Goal: Task Accomplishment & Management: Use online tool/utility

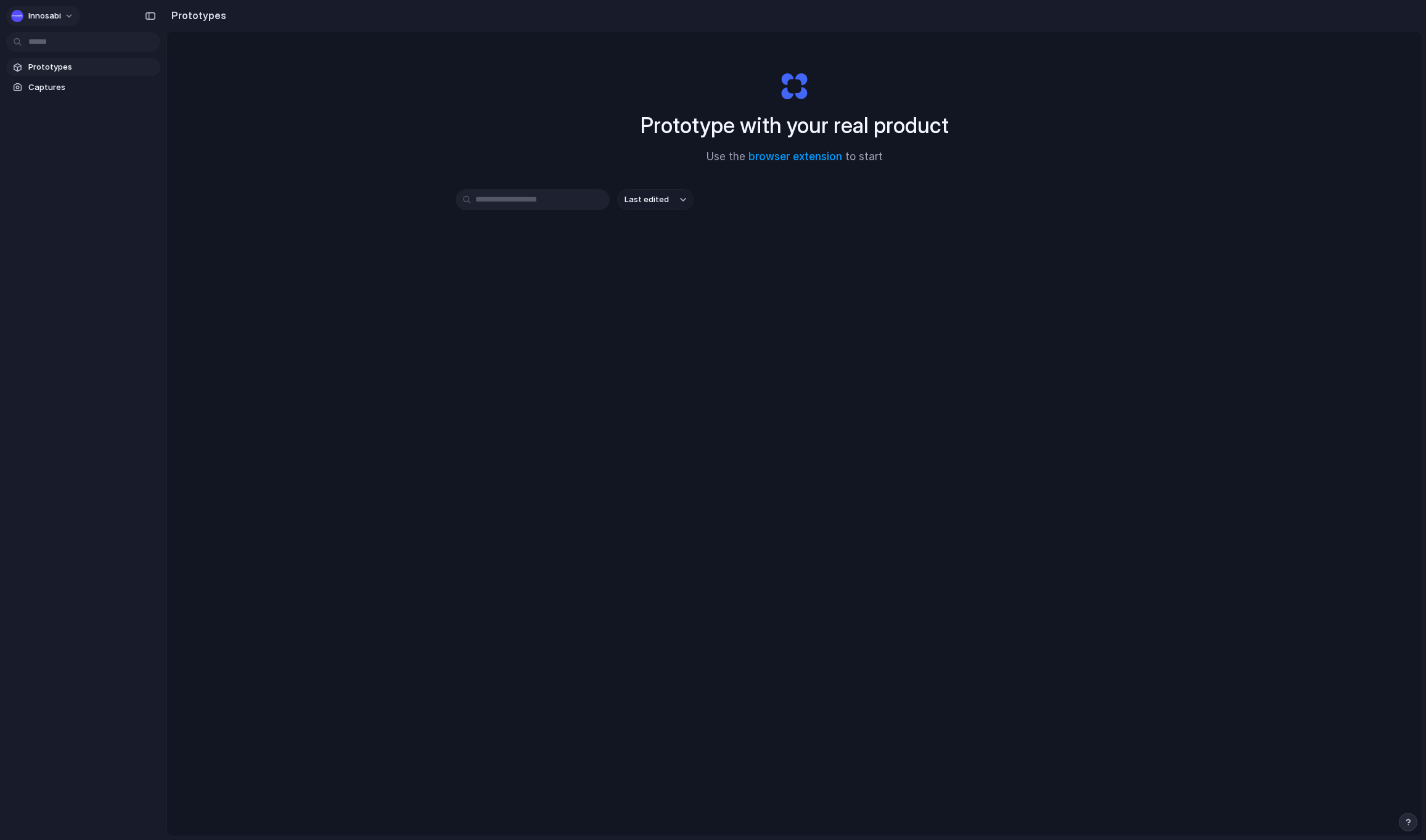
click at [63, 18] on button "Innosabi" at bounding box center [43, 16] width 74 height 20
click at [58, 56] on li "Invite members" at bounding box center [59, 64] width 102 height 20
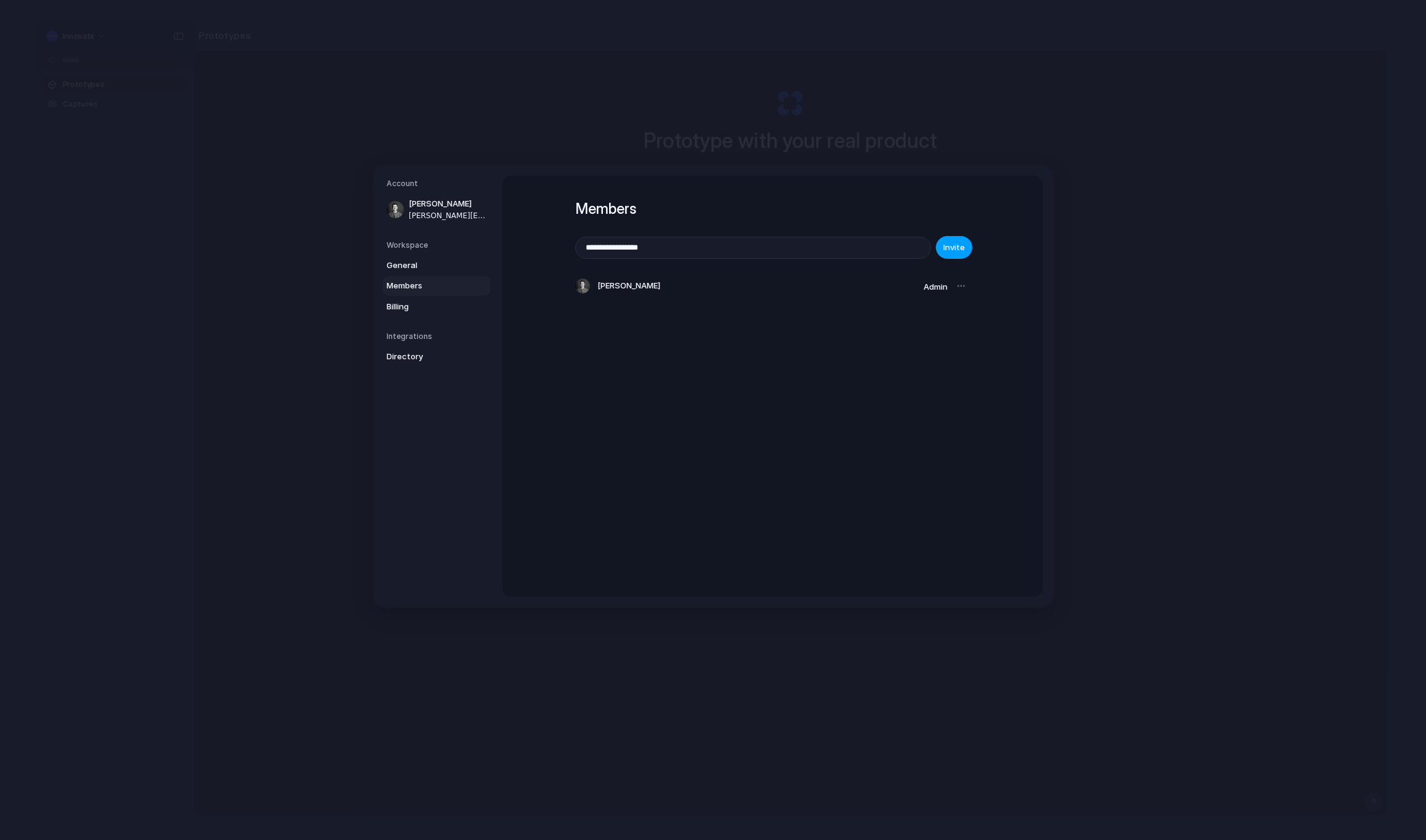
type input "**********"
click at [964, 248] on button "Invite" at bounding box center [954, 247] width 36 height 23
click at [424, 262] on span "General" at bounding box center [426, 266] width 79 height 13
click at [948, 274] on span "Innosabi" at bounding box center [943, 273] width 33 height 13
click at [939, 268] on span "Innosabi" at bounding box center [943, 273] width 33 height 13
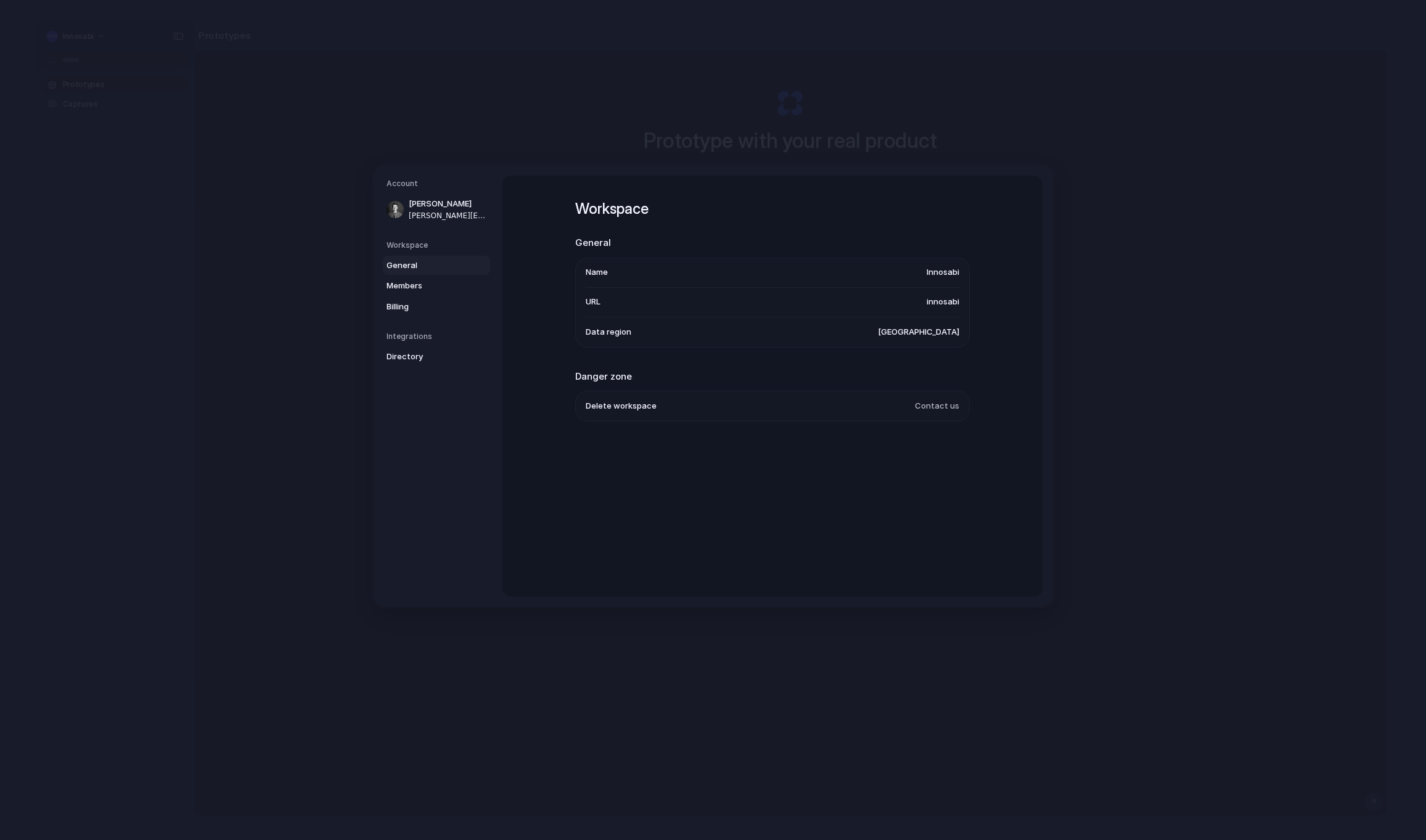
click at [938, 304] on span "innosabi" at bounding box center [943, 303] width 33 height 13
drag, startPoint x: 933, startPoint y: 337, endPoint x: 626, endPoint y: 342, distance: 307.0
click at [932, 337] on span "United States" at bounding box center [918, 332] width 81 height 13
click at [618, 334] on span "Data region" at bounding box center [608, 332] width 46 height 13
click at [585, 304] on ul "Name Innosabi URL innosabi Data region United States" at bounding box center [772, 303] width 394 height 90
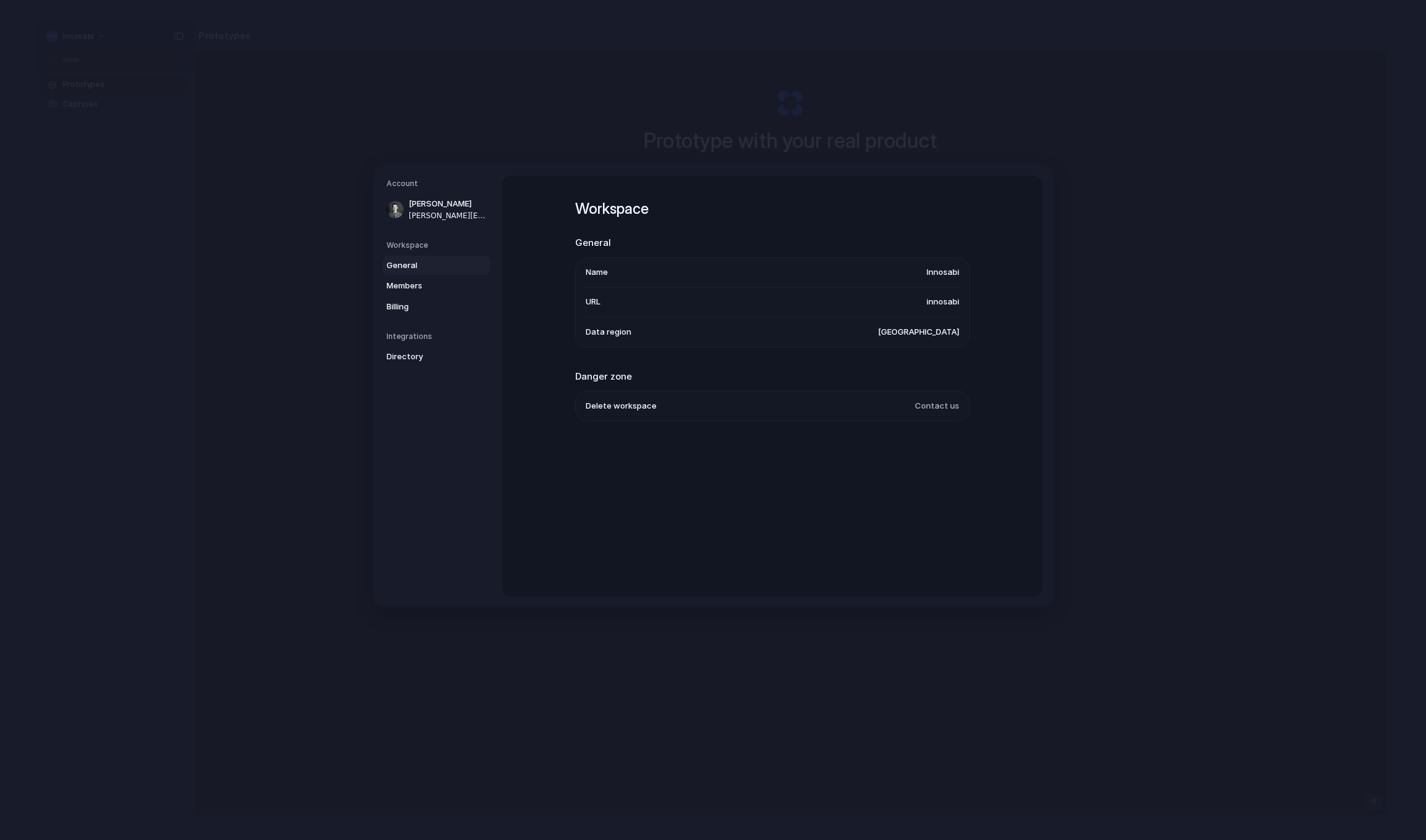
click at [835, 404] on li "Delete workspace Contact us" at bounding box center [772, 406] width 374 height 29
click at [625, 397] on li "Delete workspace Contact us" at bounding box center [772, 406] width 374 height 29
click at [411, 355] on span "Directory" at bounding box center [426, 357] width 79 height 13
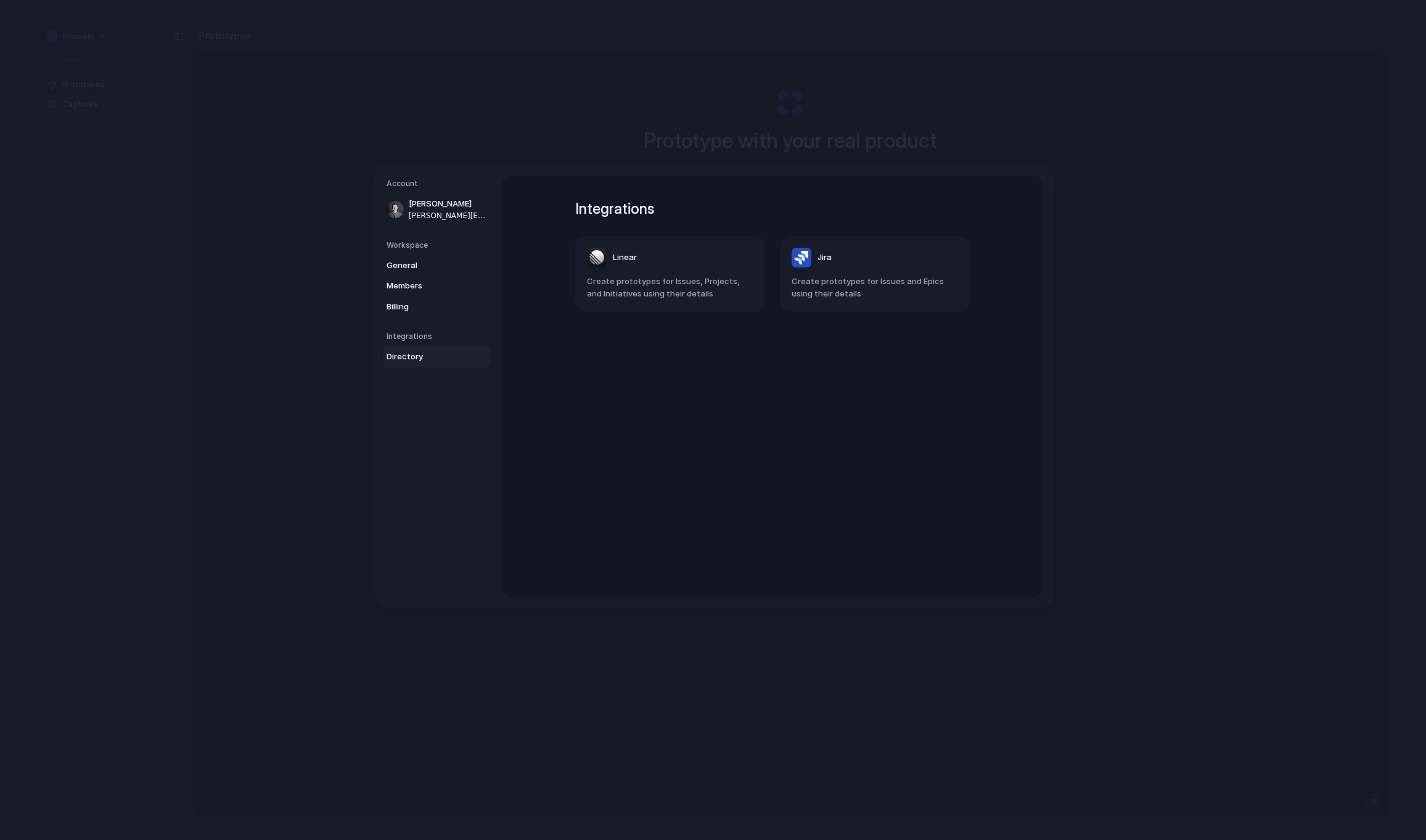
click at [897, 274] on article "Jira Create prototypes for Issues and Epics using their details" at bounding box center [875, 274] width 190 height 75
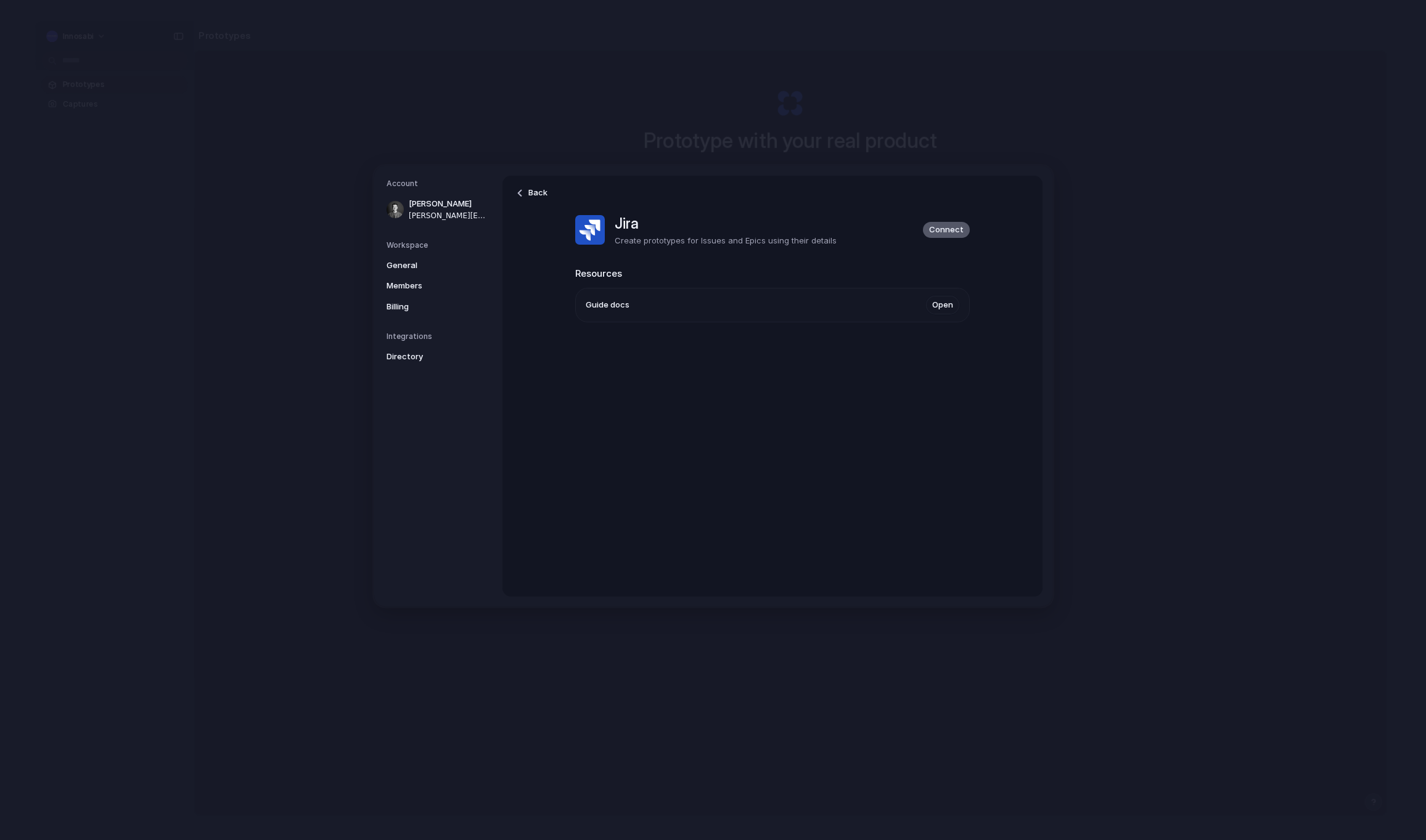
click at [952, 235] on span "Connect" at bounding box center [946, 230] width 34 height 13
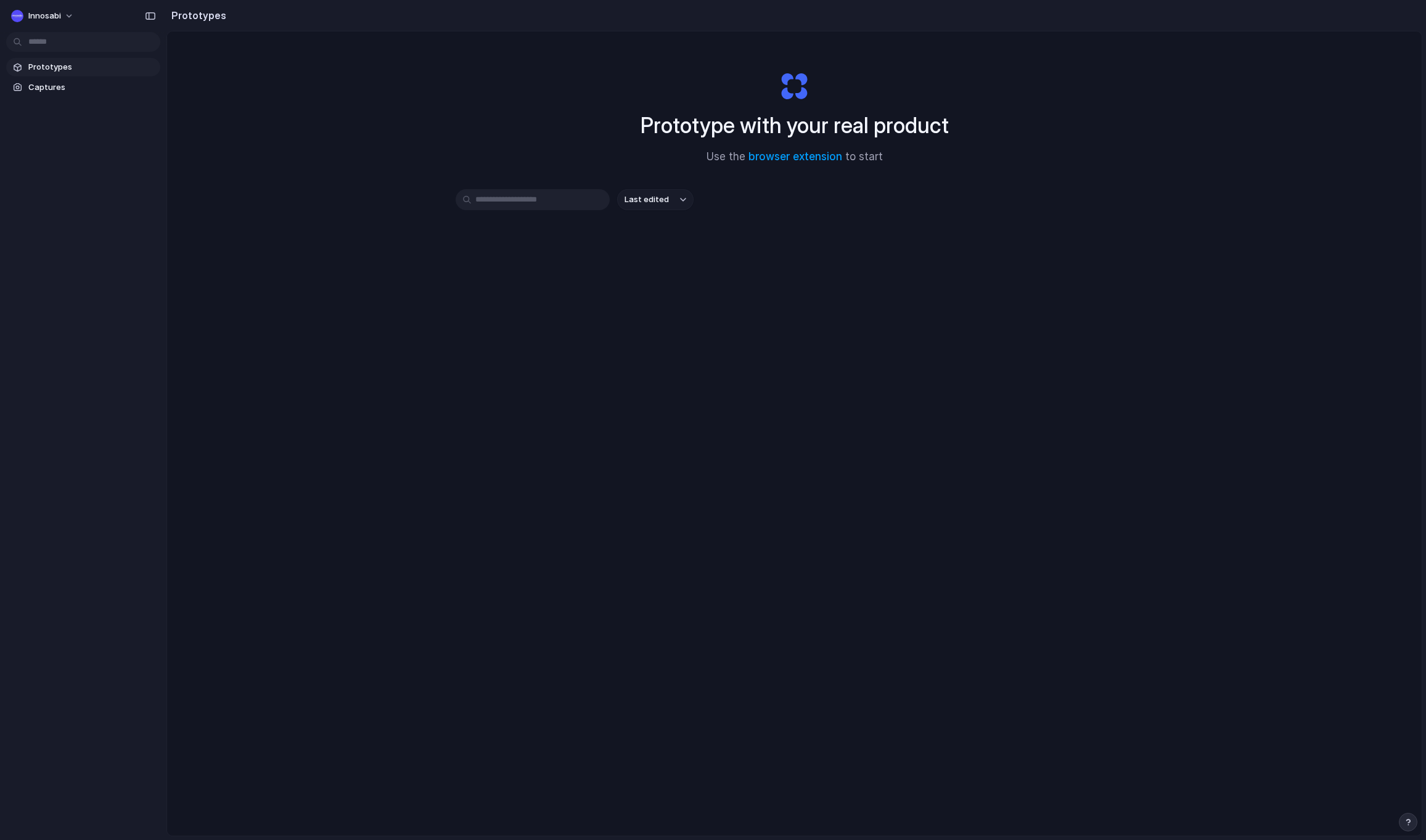
click at [845, 449] on div "Prototype with your real product Use the browser extension to start Last edited" at bounding box center [794, 466] width 1254 height 870
click at [49, 18] on span "Innosabi" at bounding box center [44, 16] width 33 height 13
click at [57, 101] on span "Sign out" at bounding box center [44, 103] width 33 height 13
click at [57, 11] on span "Innosabi" at bounding box center [44, 16] width 33 height 13
click at [58, 41] on span "Settings" at bounding box center [45, 44] width 34 height 13
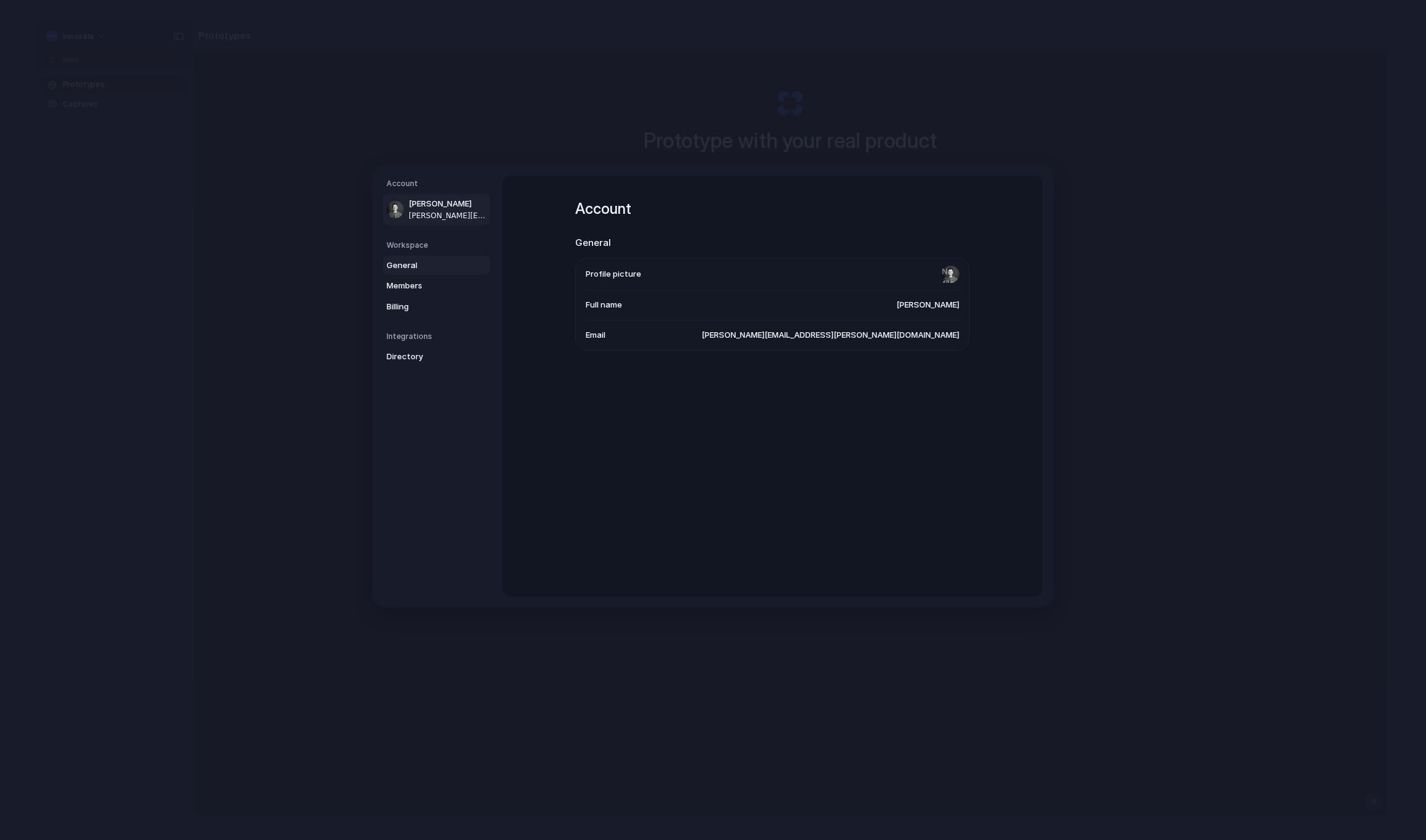
click at [406, 267] on span "General" at bounding box center [426, 266] width 79 height 13
click at [409, 287] on span "Members" at bounding box center [426, 286] width 79 height 13
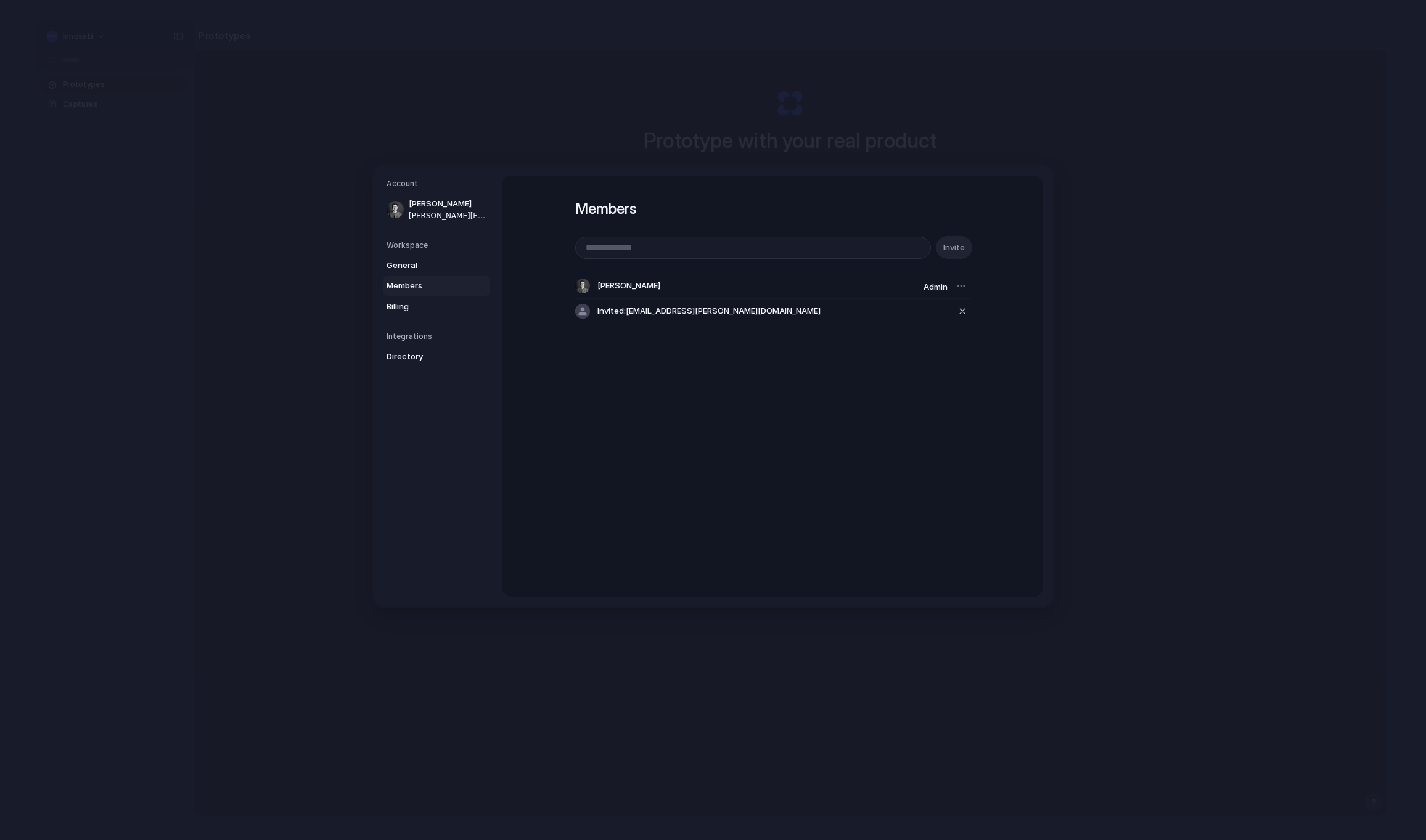
click at [960, 286] on div at bounding box center [961, 286] width 18 height 18
click at [965, 288] on div at bounding box center [961, 286] width 18 height 18
click at [958, 287] on div at bounding box center [961, 286] width 18 height 18
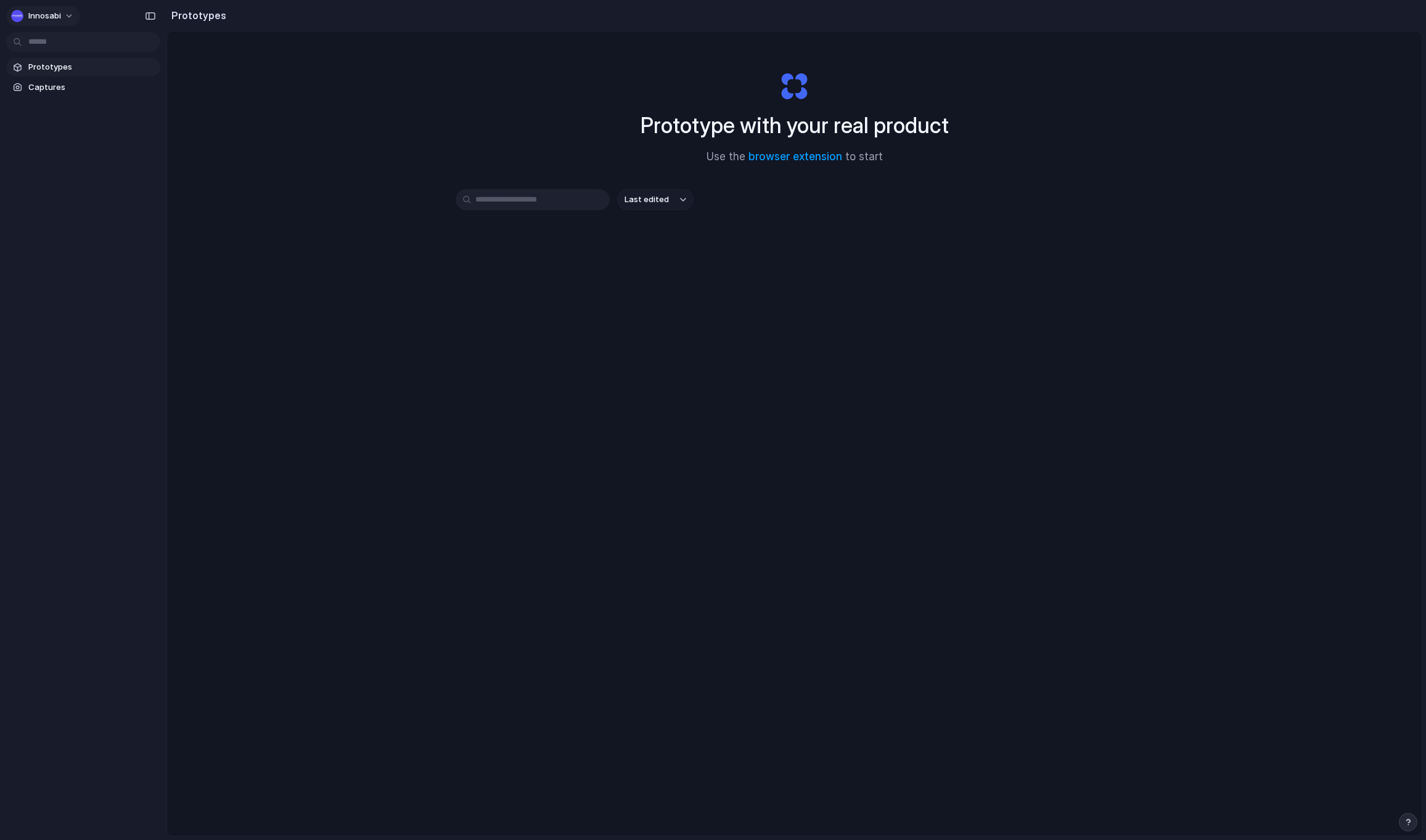
click at [62, 17] on button "Innosabi" at bounding box center [43, 16] width 74 height 20
click at [64, 49] on li "Settings" at bounding box center [59, 44] width 102 height 20
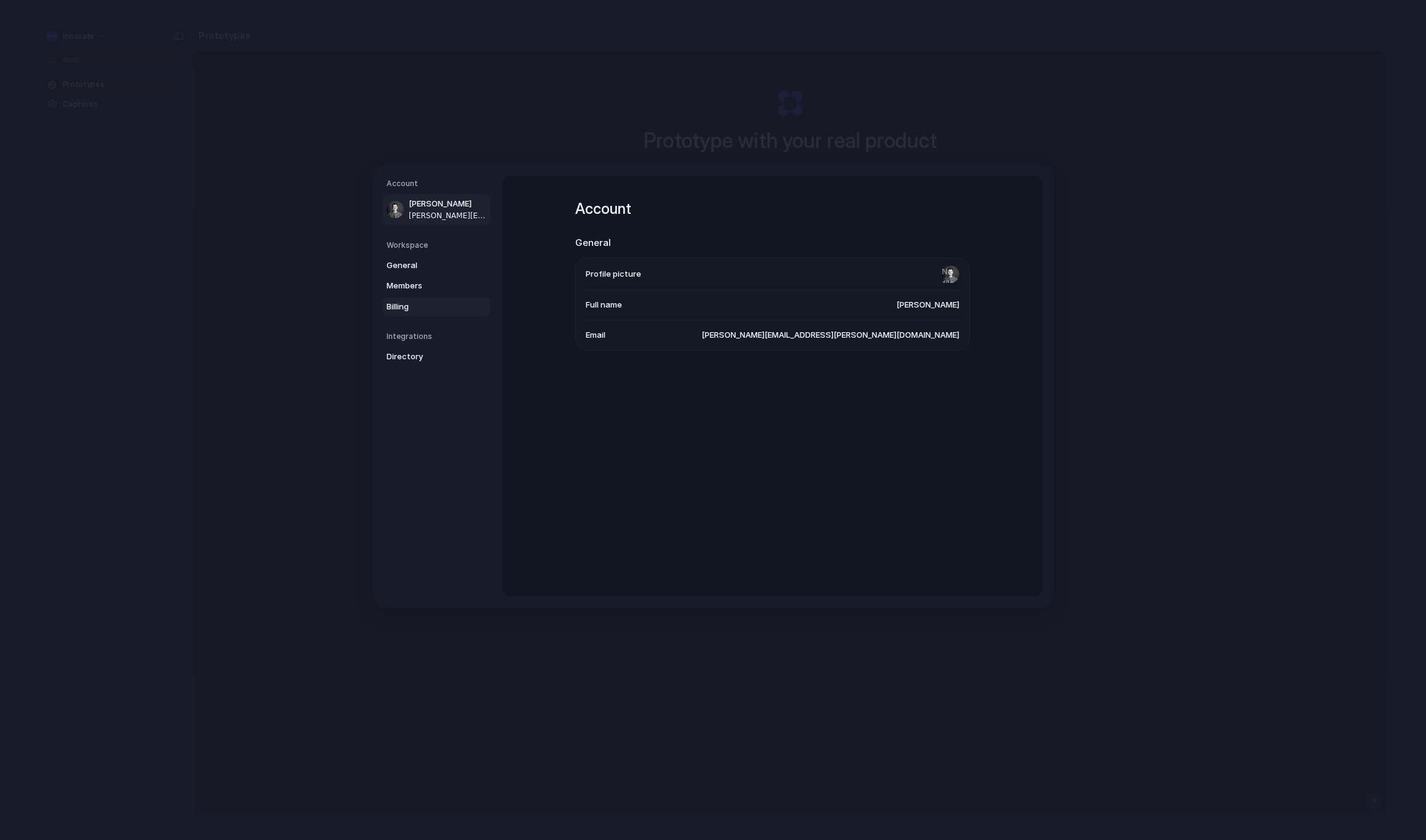
click at [405, 299] on link "Billing" at bounding box center [436, 307] width 107 height 20
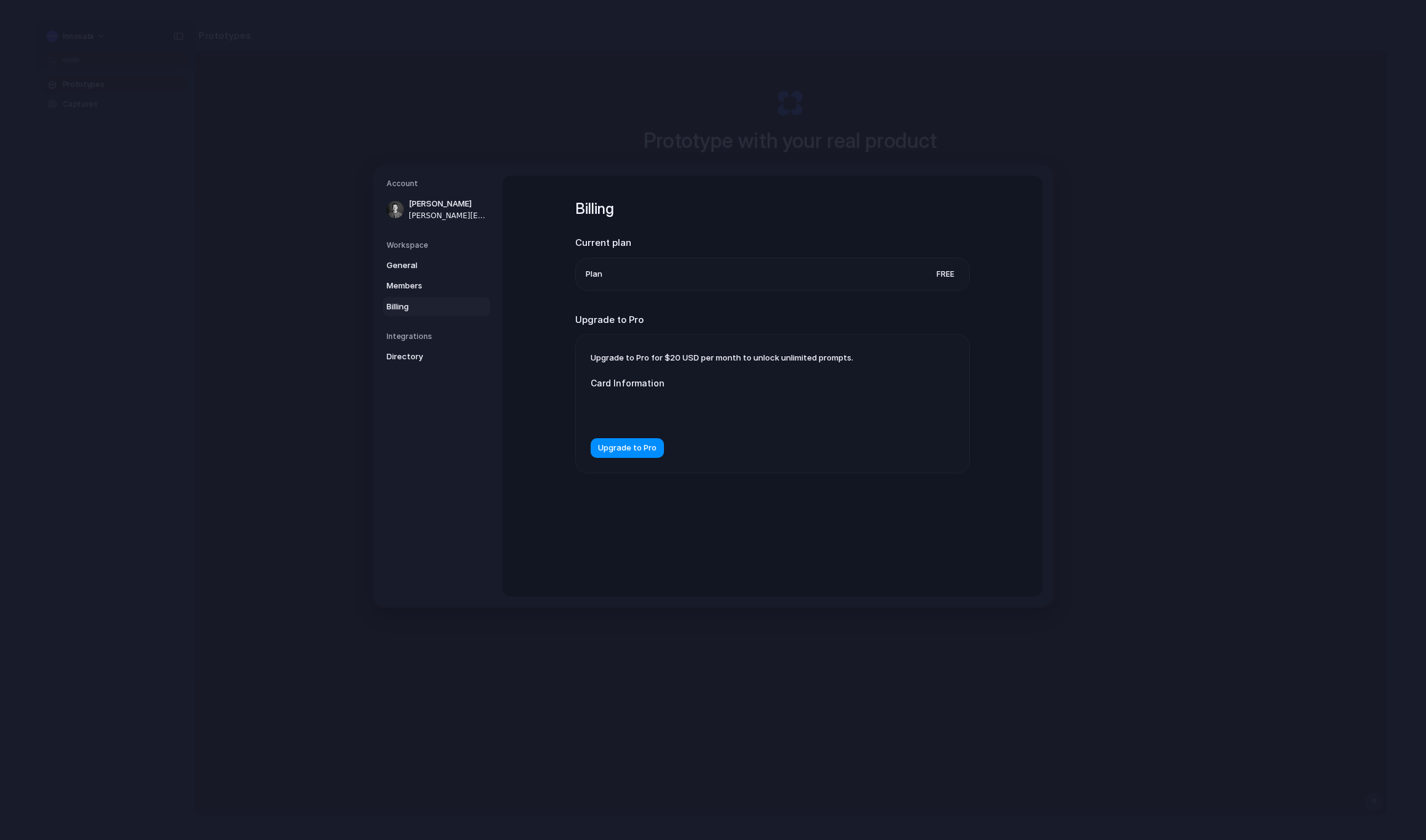
click at [621, 514] on div "Billing Current plan Plan Free Upgrade to Pro Upgrade to Pro for $20 USD per mo…" at bounding box center [772, 352] width 394 height 353
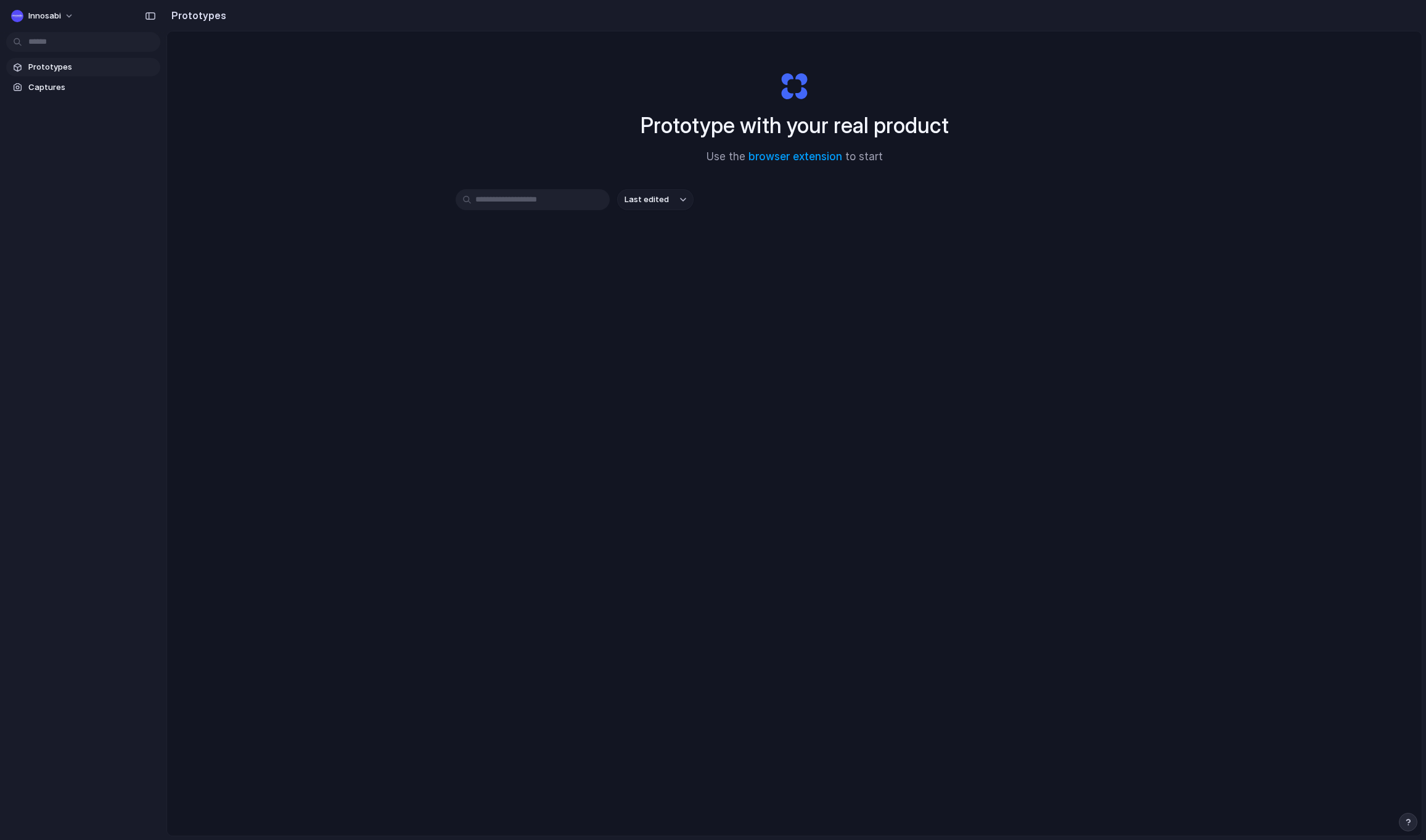
click at [371, 354] on div "Prototype with your real product Use the browser extension to start Last edited" at bounding box center [794, 466] width 1254 height 870
click at [58, 5] on div "Innosabi" at bounding box center [83, 14] width 167 height 29
click at [53, 12] on span "Innosabi" at bounding box center [44, 16] width 33 height 13
click at [58, 45] on span "Settings" at bounding box center [45, 44] width 34 height 13
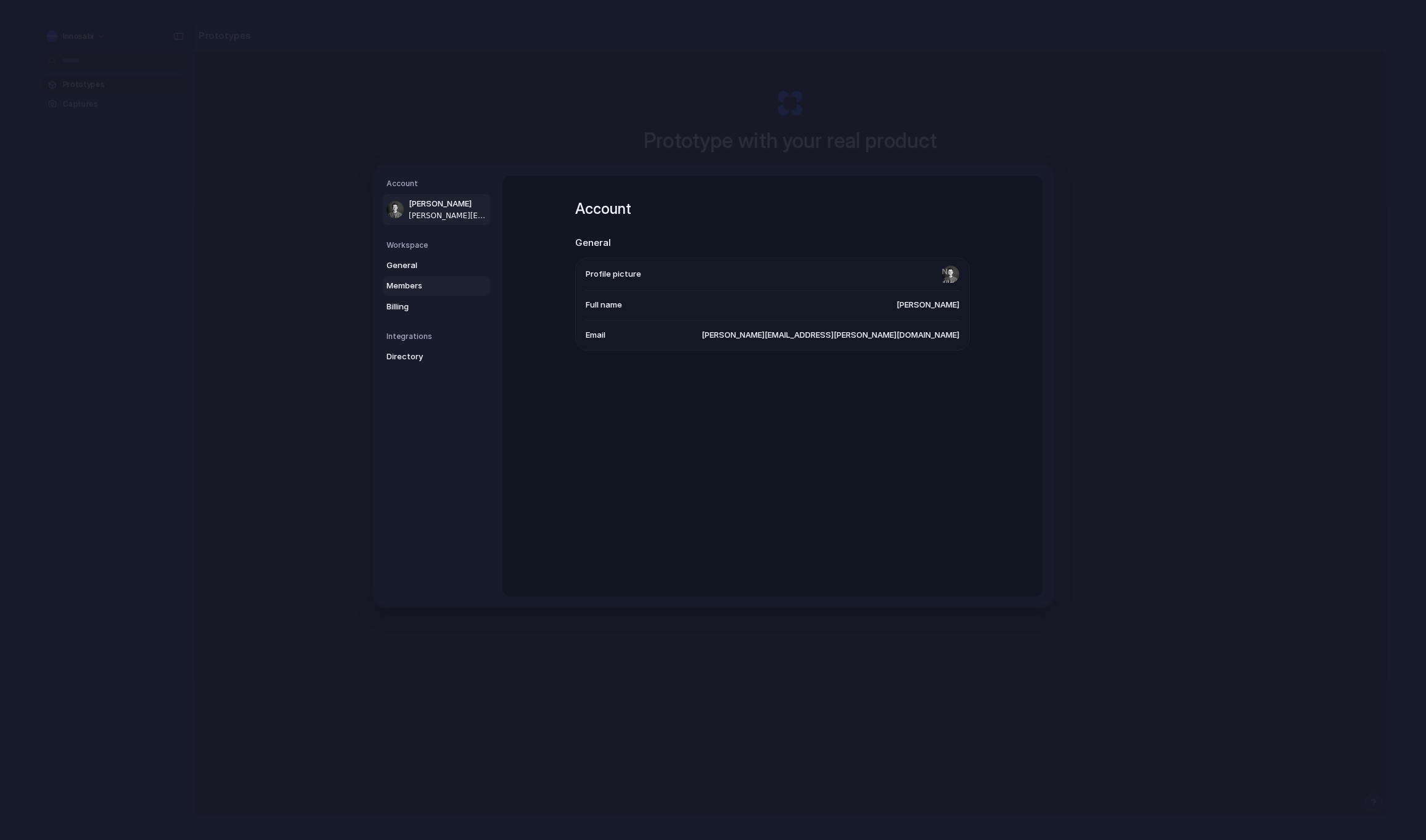
click at [426, 290] on span "Members" at bounding box center [426, 286] width 79 height 13
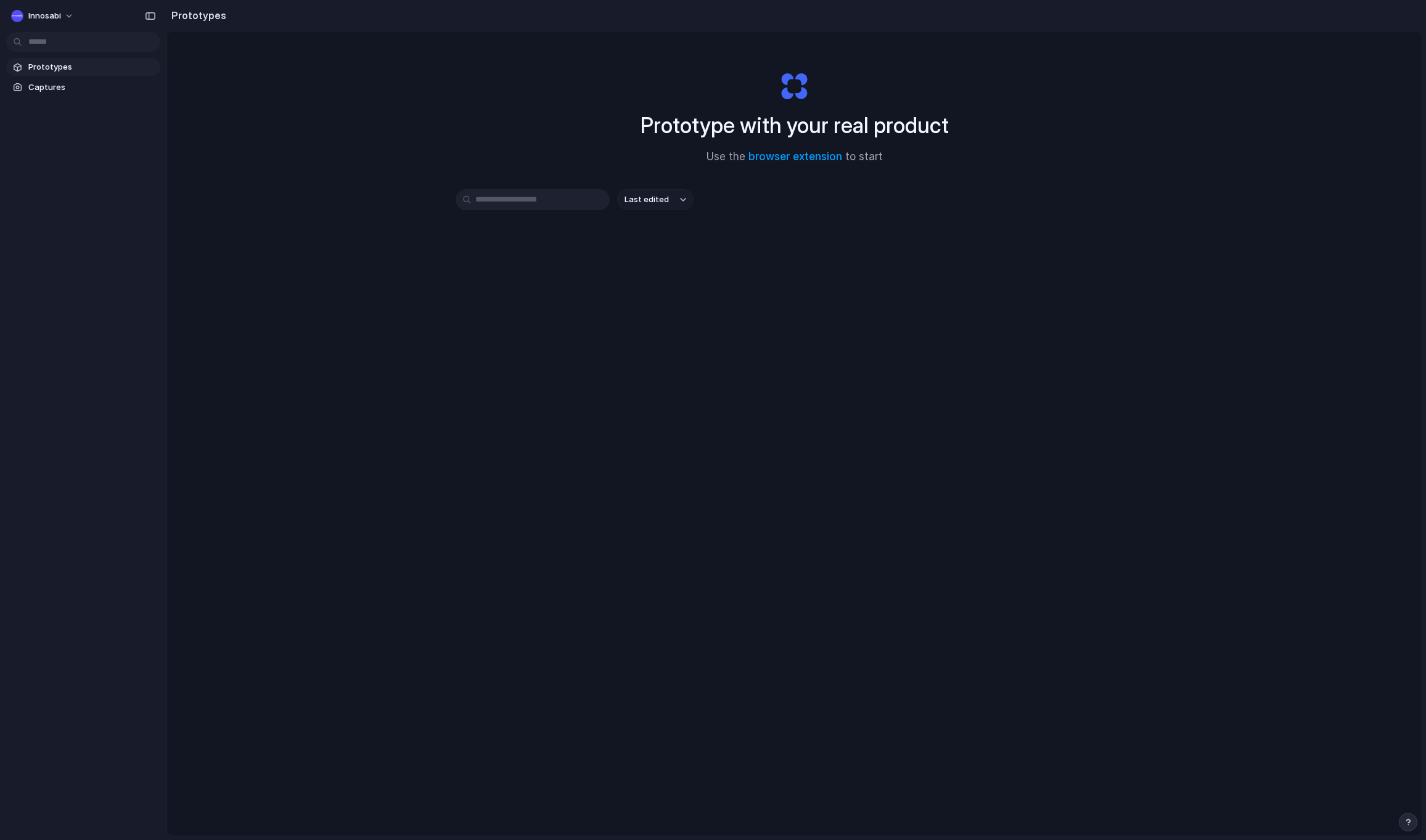
click at [553, 389] on div "Prototype with your real product Use the browser extension to start Last edited" at bounding box center [794, 466] width 1254 height 870
click at [55, 21] on div "Innosabi" at bounding box center [36, 16] width 50 height 13
click at [51, 44] on span "Settings" at bounding box center [45, 44] width 34 height 13
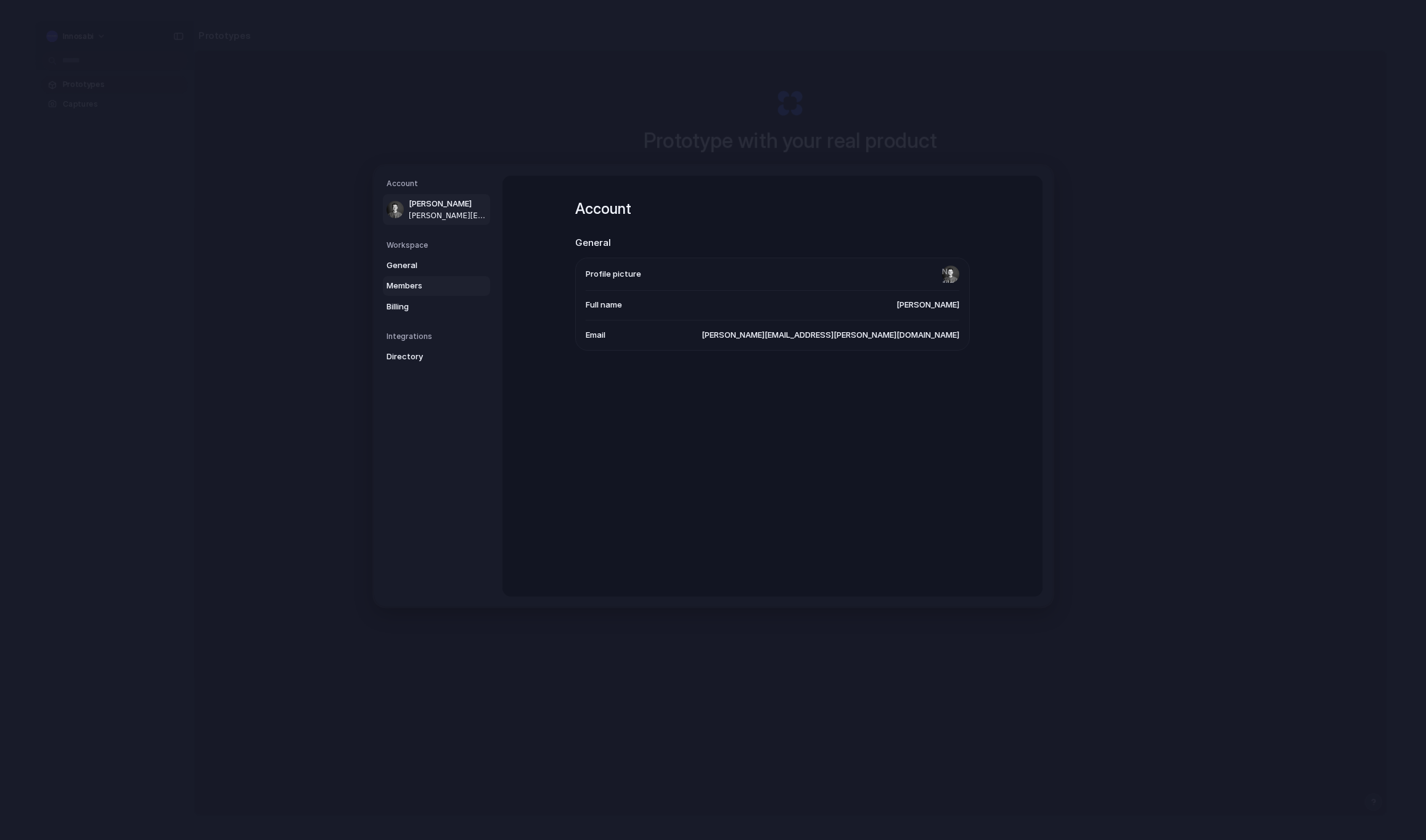
click at [404, 284] on span "Members" at bounding box center [426, 286] width 79 height 13
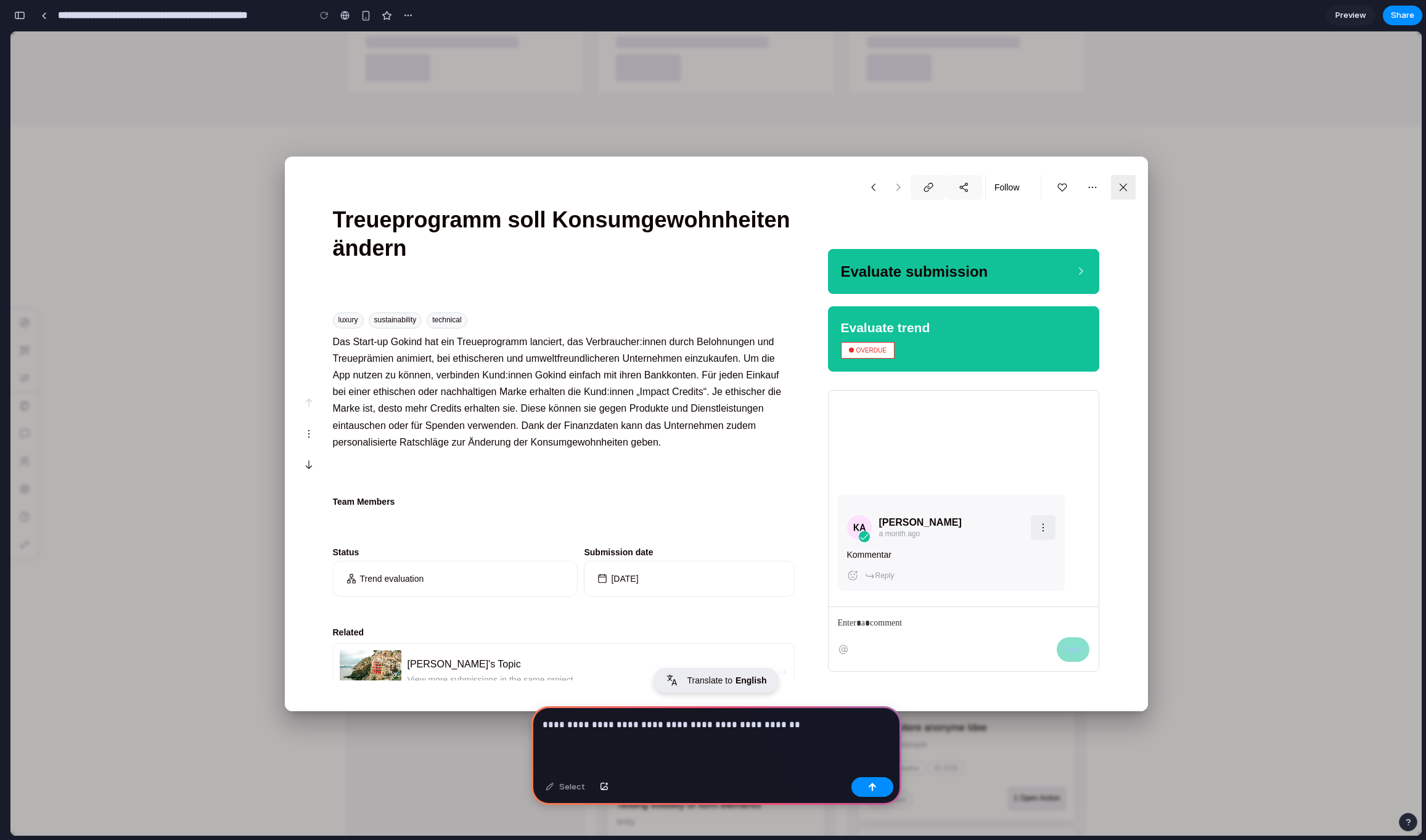
click at [691, 727] on p "**********" at bounding box center [716, 725] width 347 height 15
click at [790, 730] on p "**********" at bounding box center [716, 725] width 347 height 15
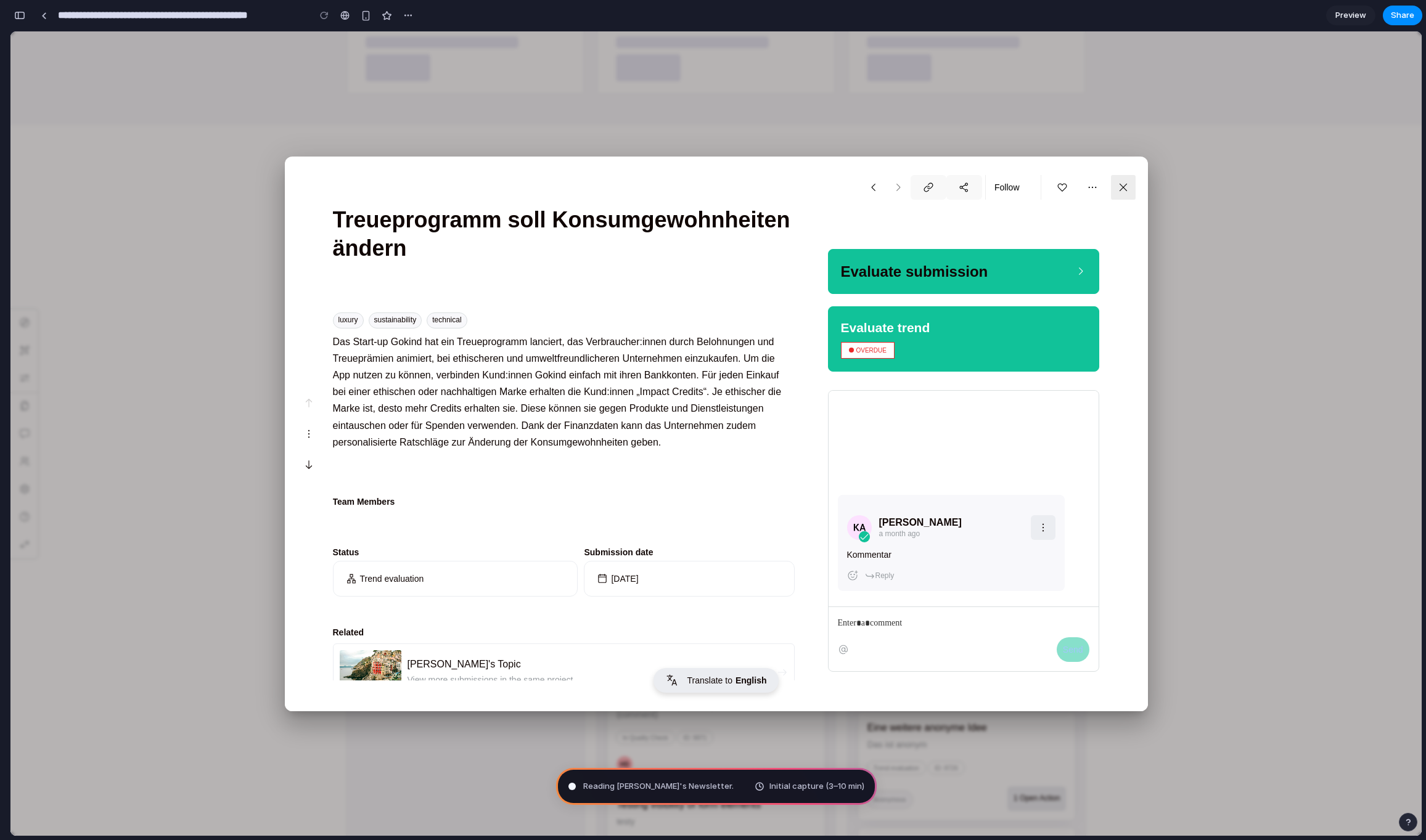
click at [739, 675] on span "English" at bounding box center [751, 680] width 31 height 10
click at [21, 16] on div "button" at bounding box center [20, 16] width 11 height 9
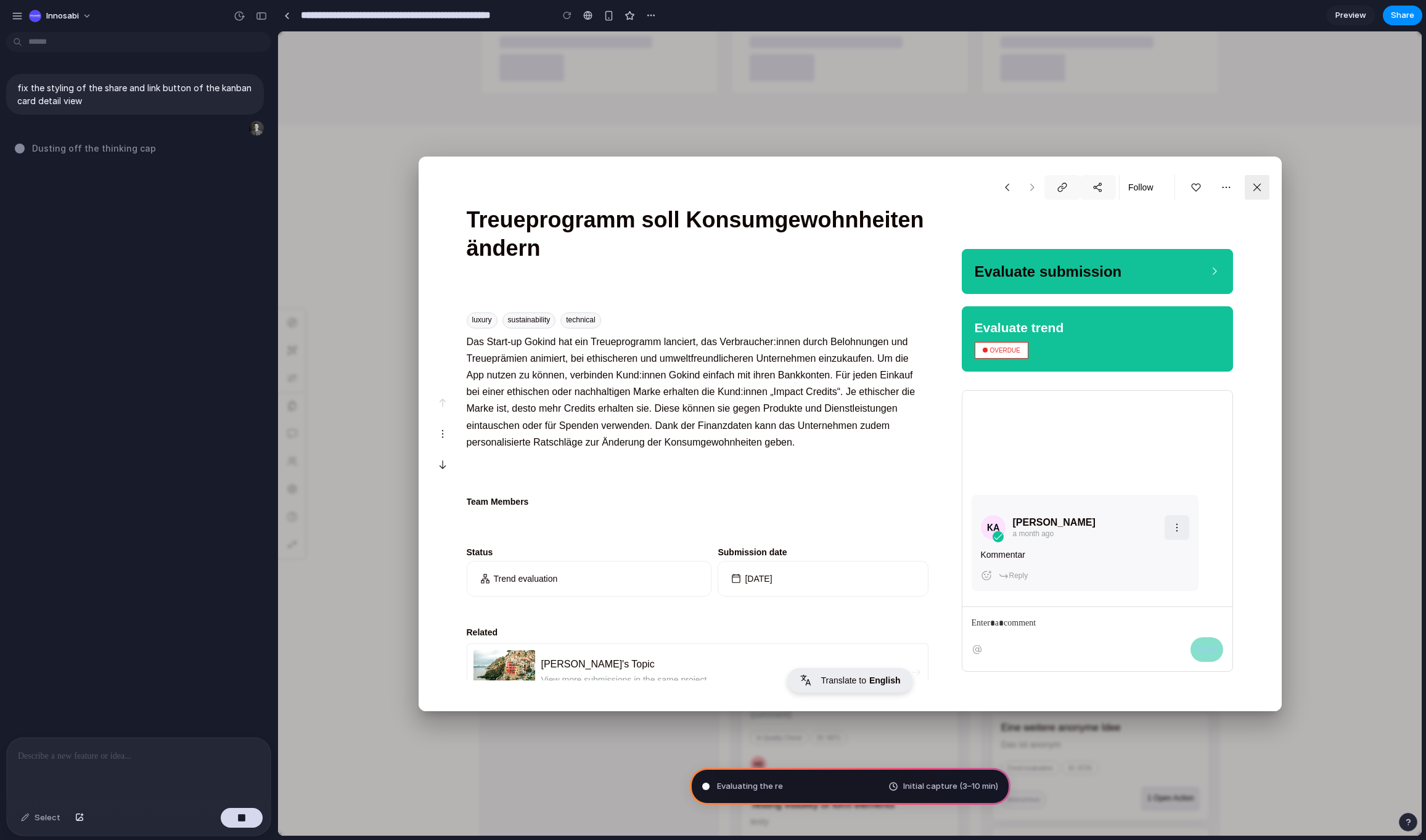
click at [1256, 187] on icon at bounding box center [1257, 188] width 11 height 11
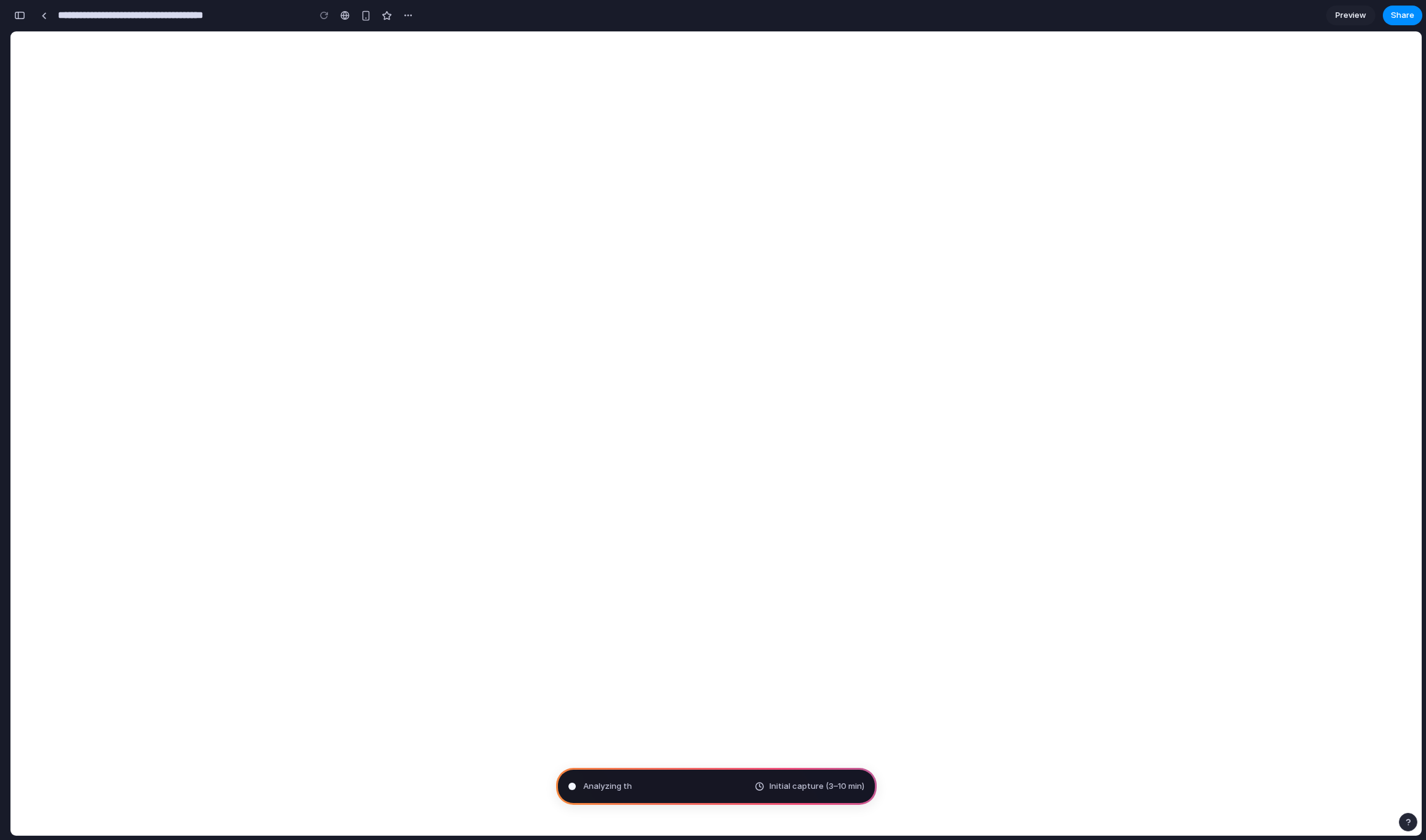
type input "**********"
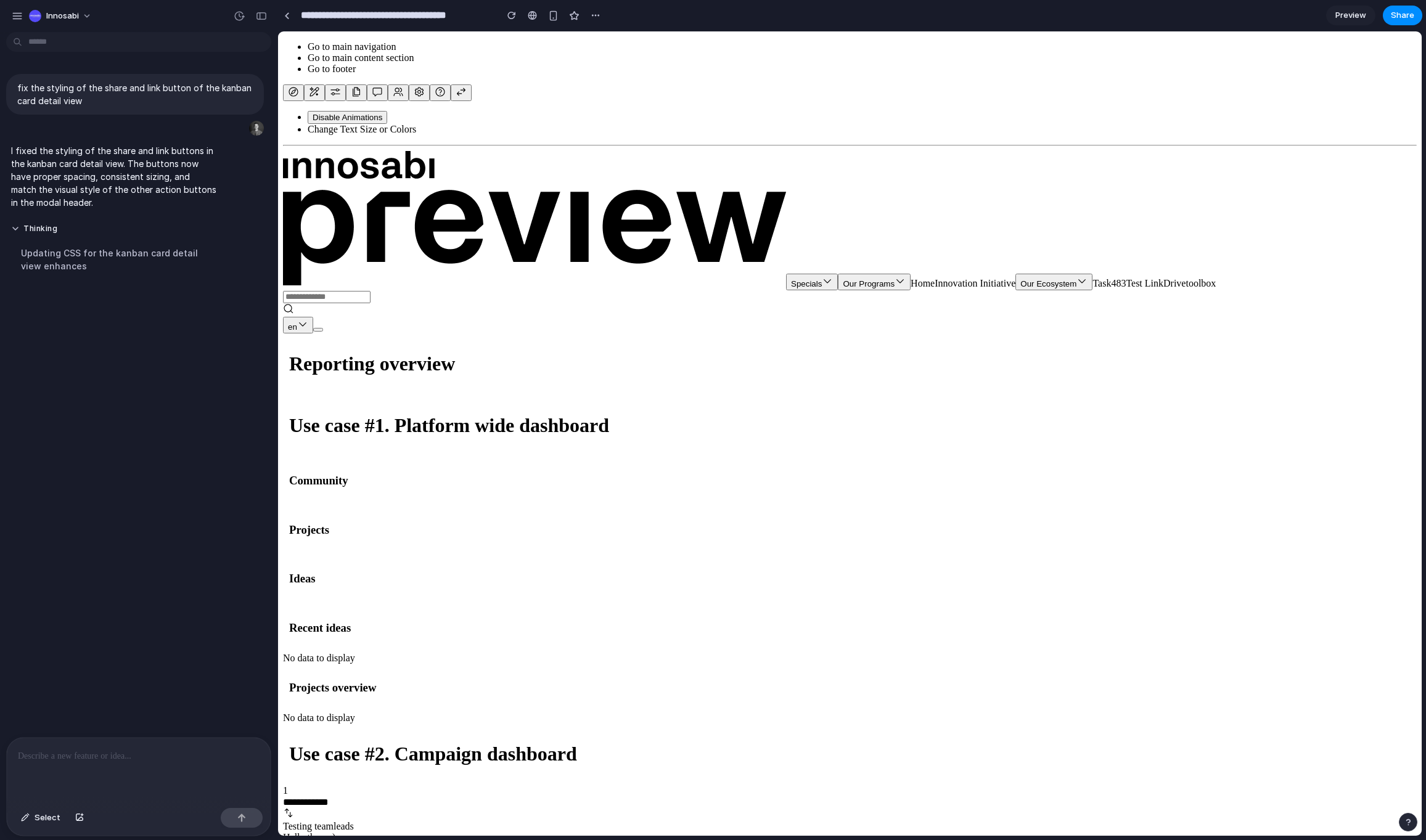
click at [98, 762] on p at bounding box center [139, 756] width 242 height 15
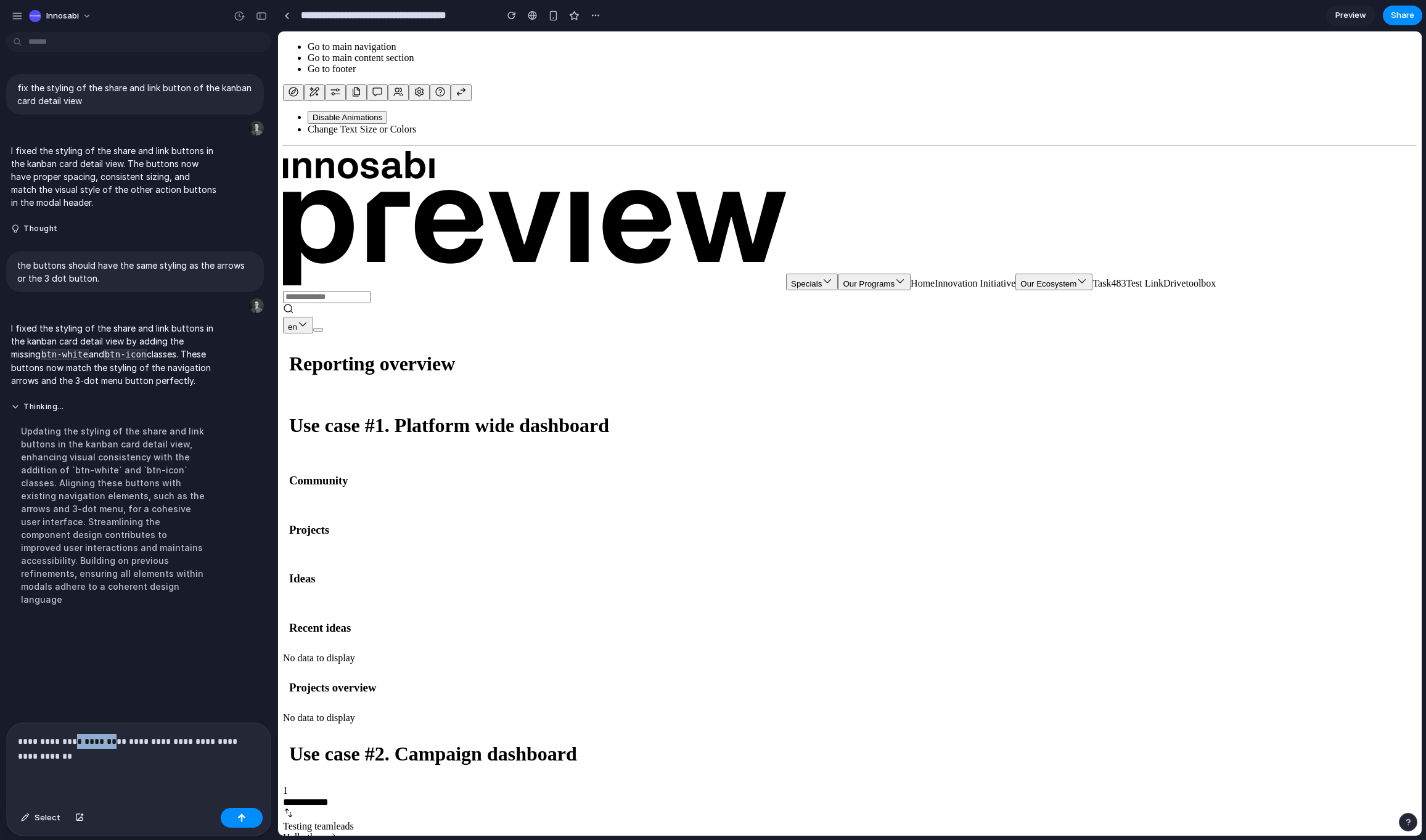
drag, startPoint x: 103, startPoint y: 742, endPoint x: 66, endPoint y: 742, distance: 37.0
click at [68, 742] on p "**********" at bounding box center [139, 749] width 242 height 29
click at [154, 740] on p "**********" at bounding box center [139, 749] width 242 height 29
click at [190, 744] on p "**********" at bounding box center [139, 749] width 242 height 29
click at [88, 758] on p "**********" at bounding box center [139, 749] width 242 height 29
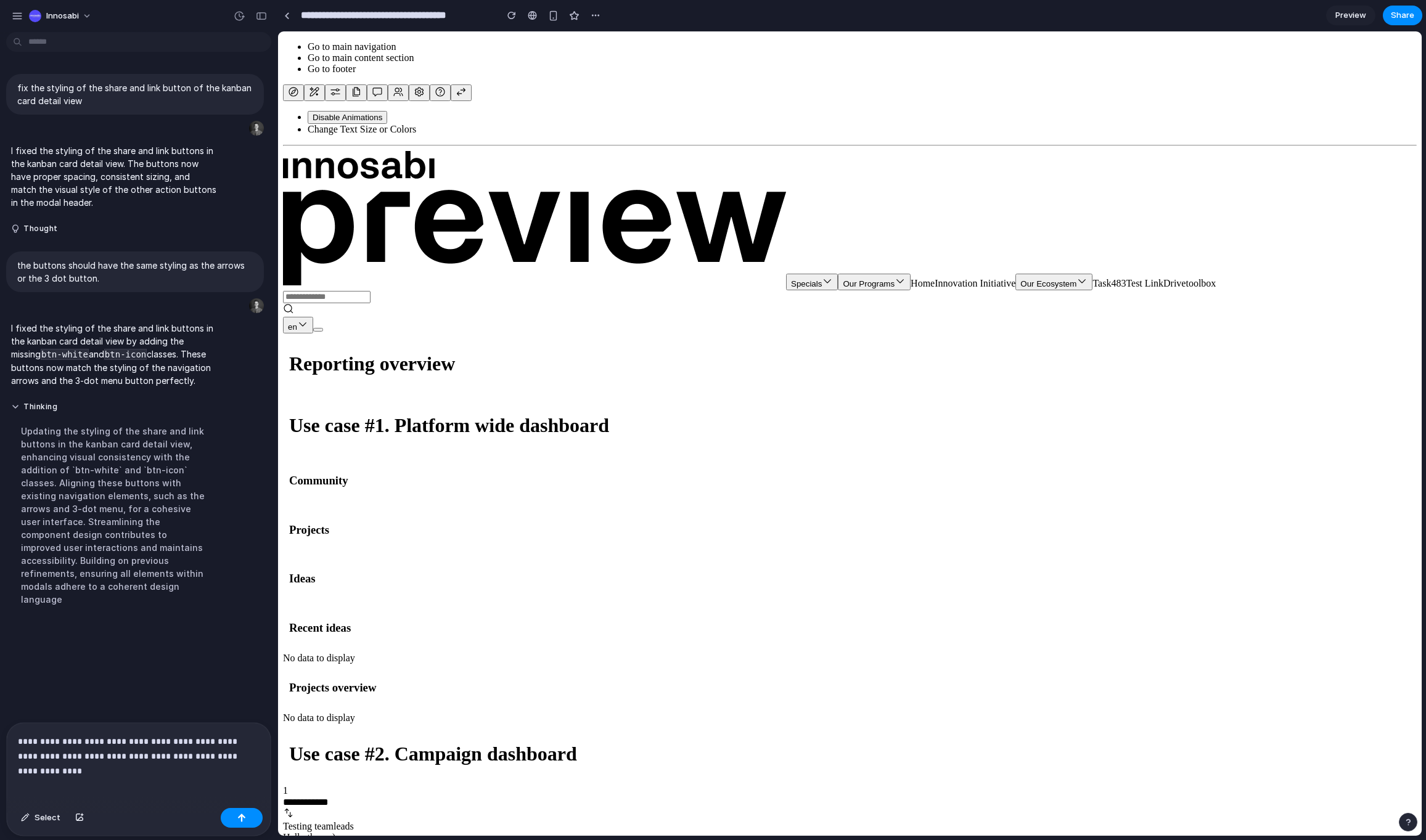
click at [200, 754] on p "**********" at bounding box center [139, 749] width 242 height 29
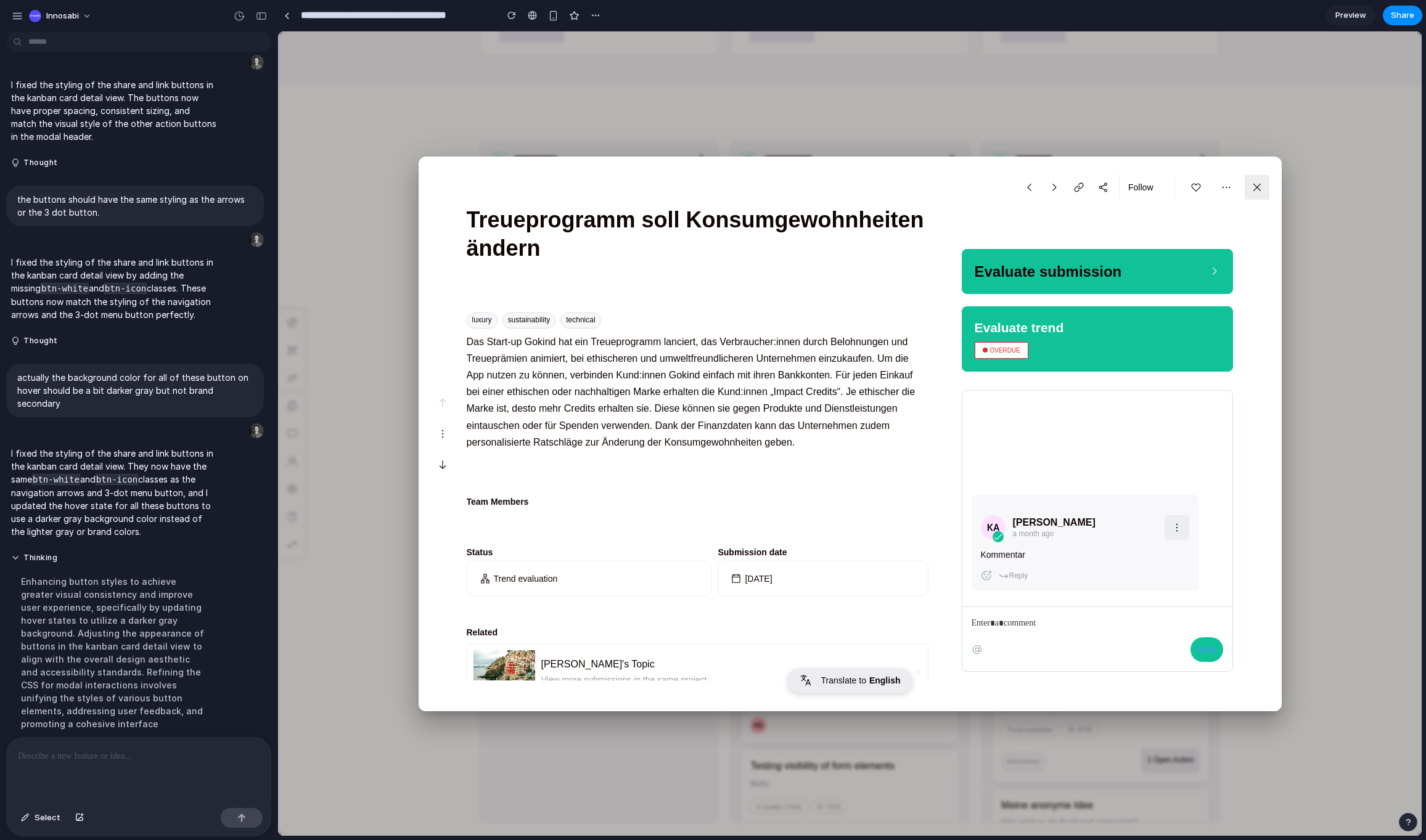
drag, startPoint x: 1062, startPoint y: 214, endPoint x: 1066, endPoint y: 188, distance: 26.3
click at [1059, 206] on div "Evaluate submission Evaluate trend Overdue [PERSON_NAME] a month ago Kommentar …" at bounding box center [1121, 449] width 321 height 524
click at [1037, 218] on div "Evaluate submission Evaluate trend Overdue [PERSON_NAME] a month ago Kommentar …" at bounding box center [1121, 449] width 321 height 524
click at [59, 755] on p at bounding box center [139, 756] width 242 height 15
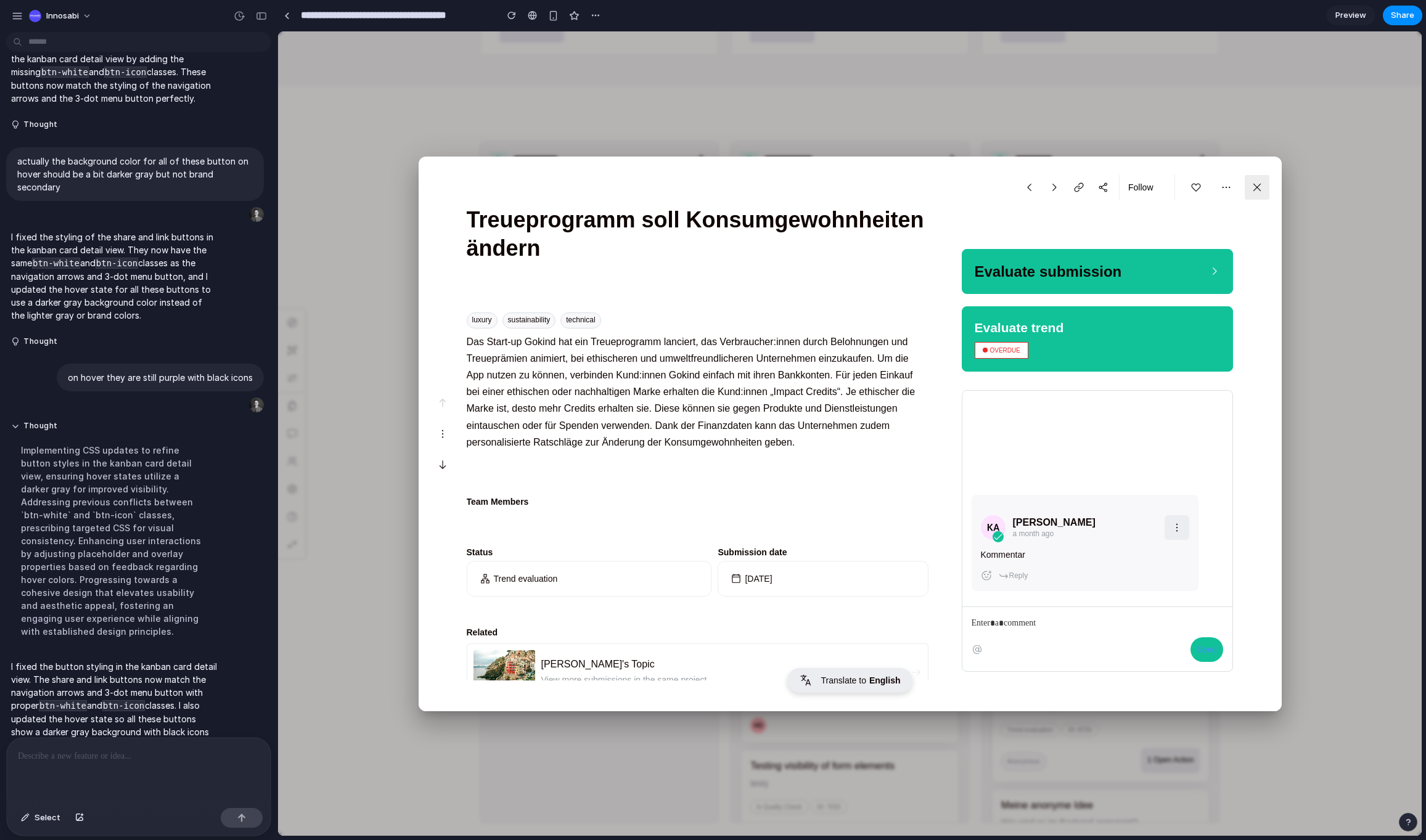
click at [1229, 190] on icon "button" at bounding box center [1226, 188] width 11 height 11
click at [1030, 185] on icon "button" at bounding box center [1030, 188] width 11 height 11
click at [900, 194] on h1 "Treueprogramm soll Konsumgewohnheiten ändern" at bounding box center [697, 235] width 462 height 95
